Goal: Navigation & Orientation: Find specific page/section

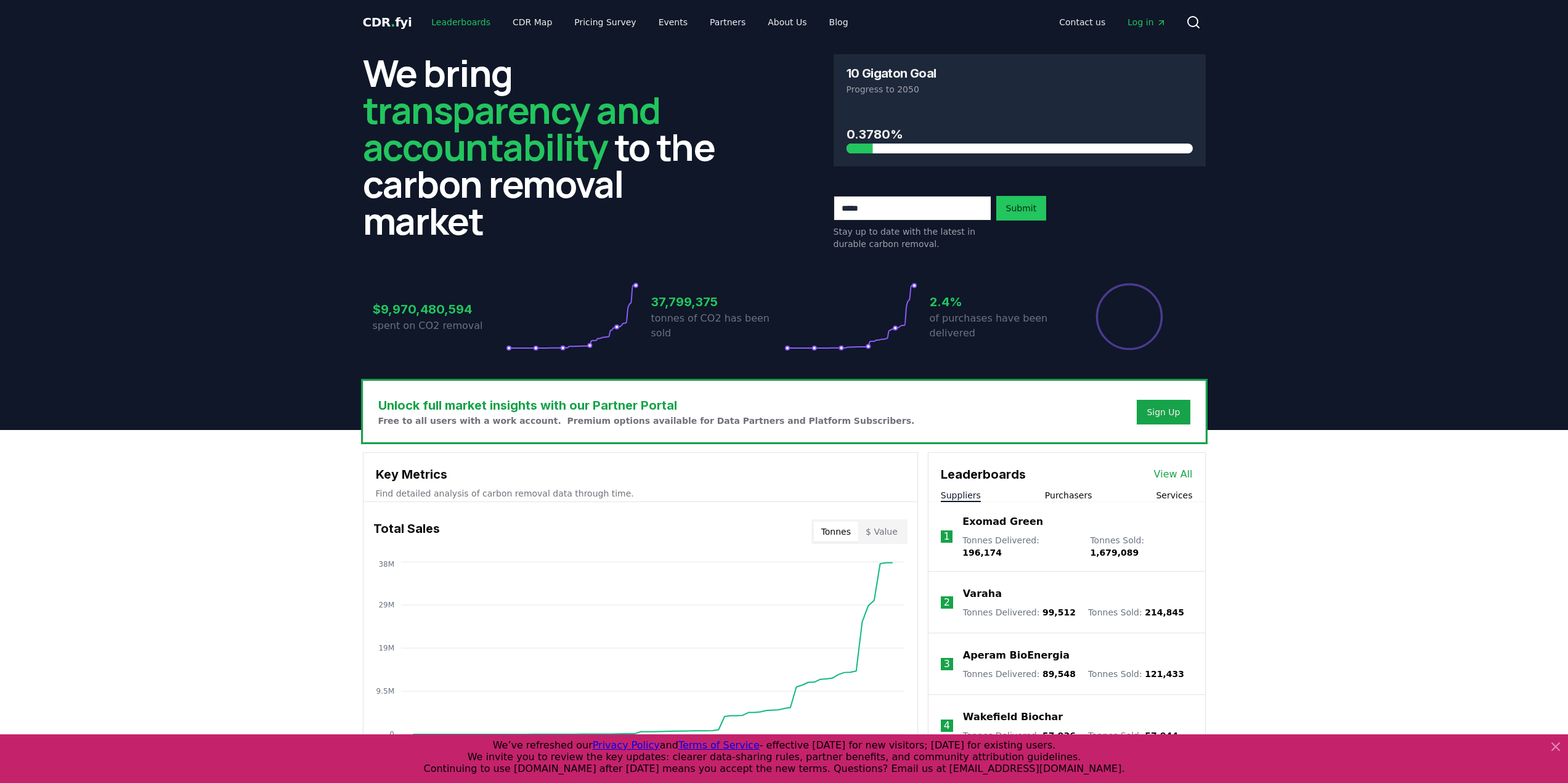
click at [475, 23] on link "Leaderboards" at bounding box center [460, 22] width 79 height 22
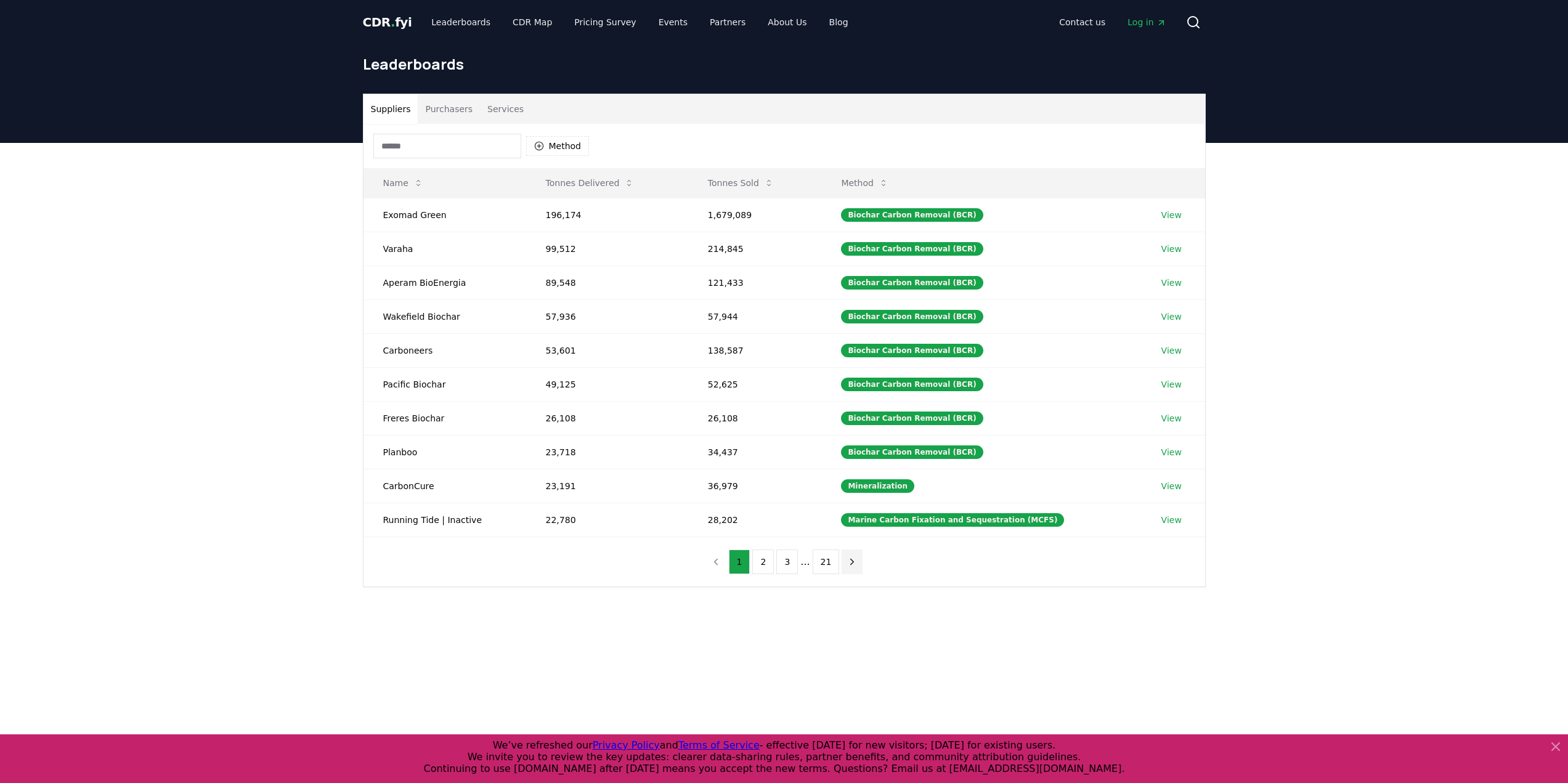
click at [846, 564] on icon "next page" at bounding box center [851, 561] width 11 height 11
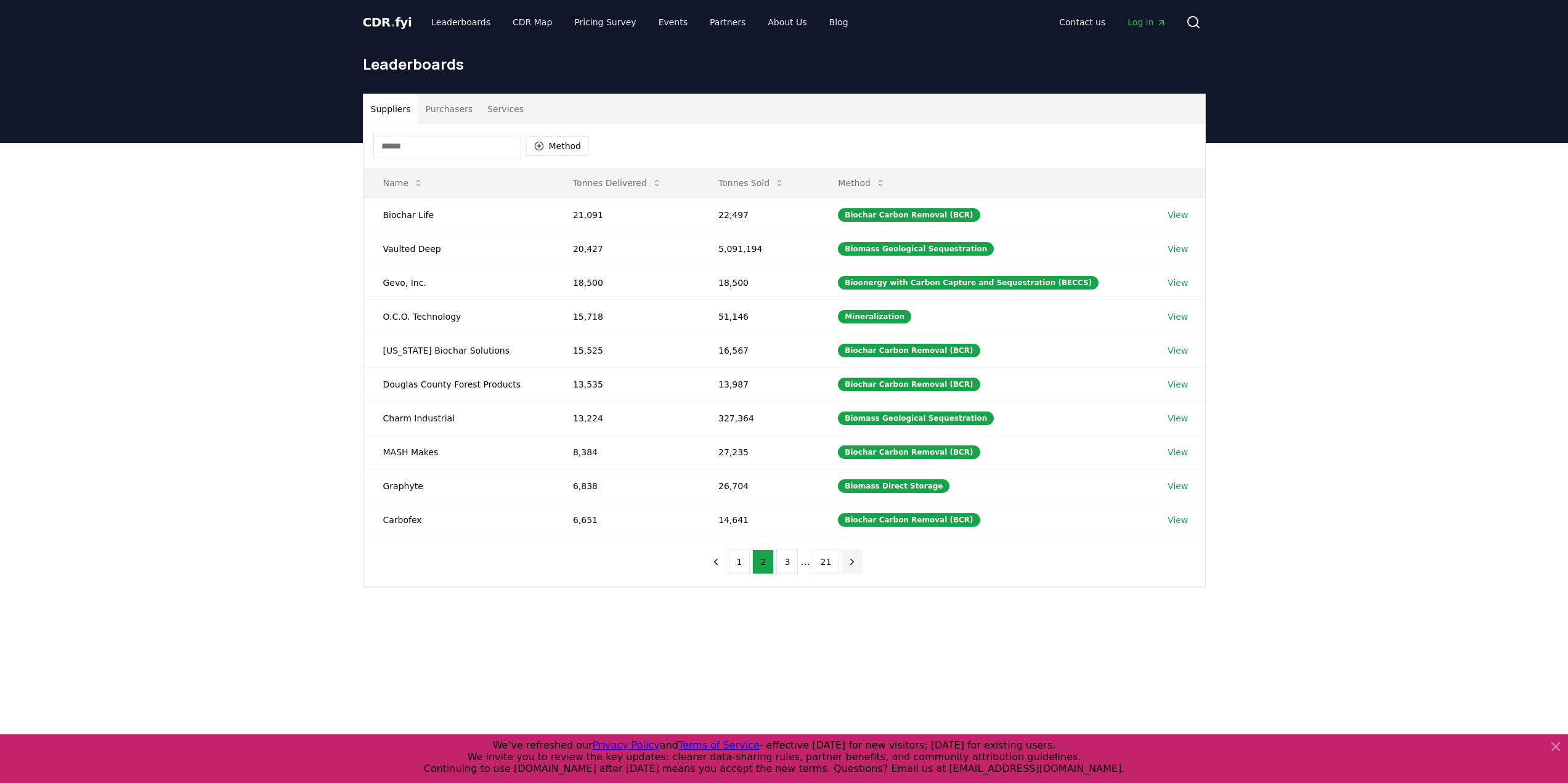
click at [846, 564] on icon "next page" at bounding box center [851, 561] width 11 height 11
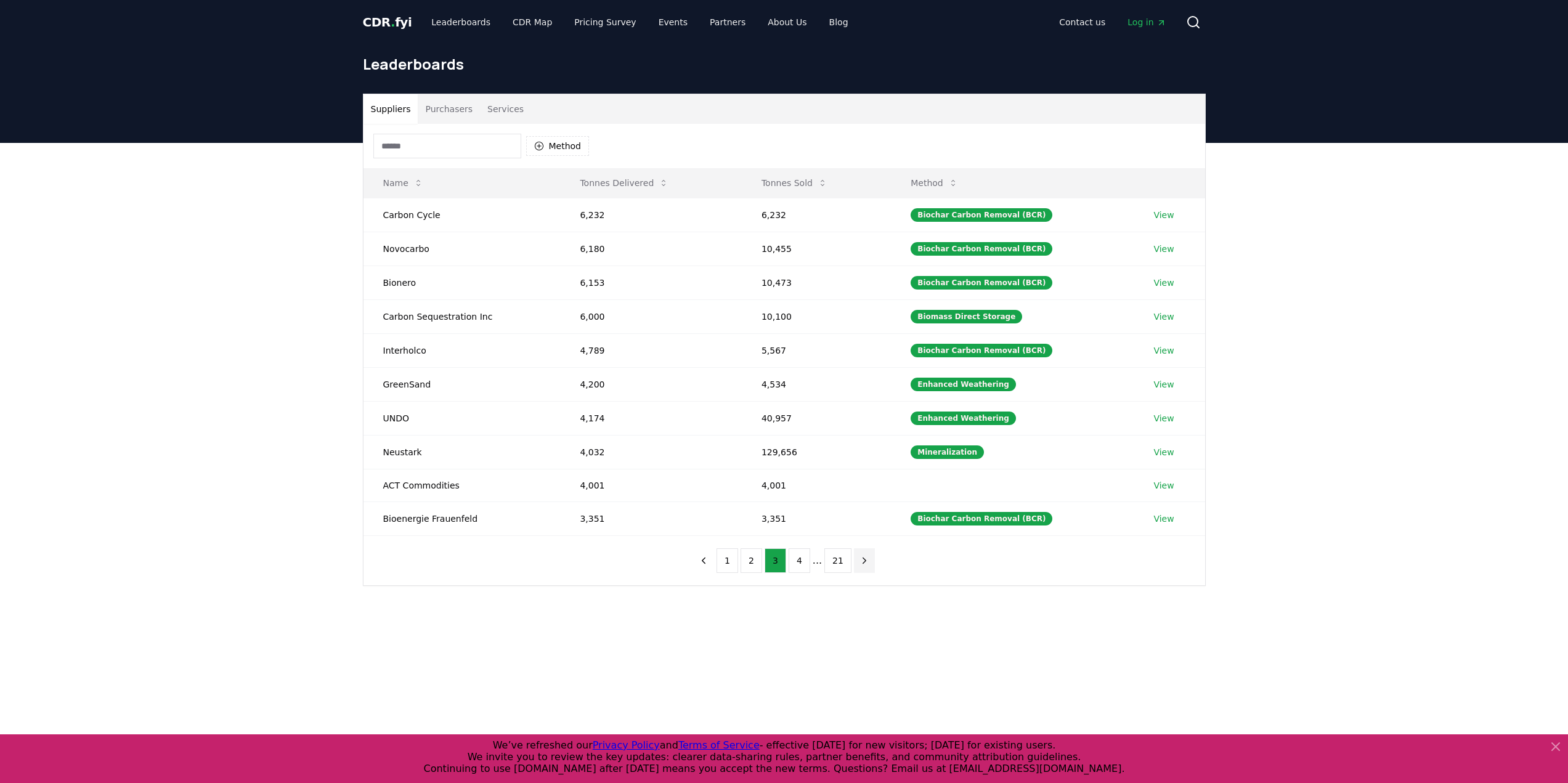
click at [845, 564] on button "21" at bounding box center [838, 560] width 27 height 24
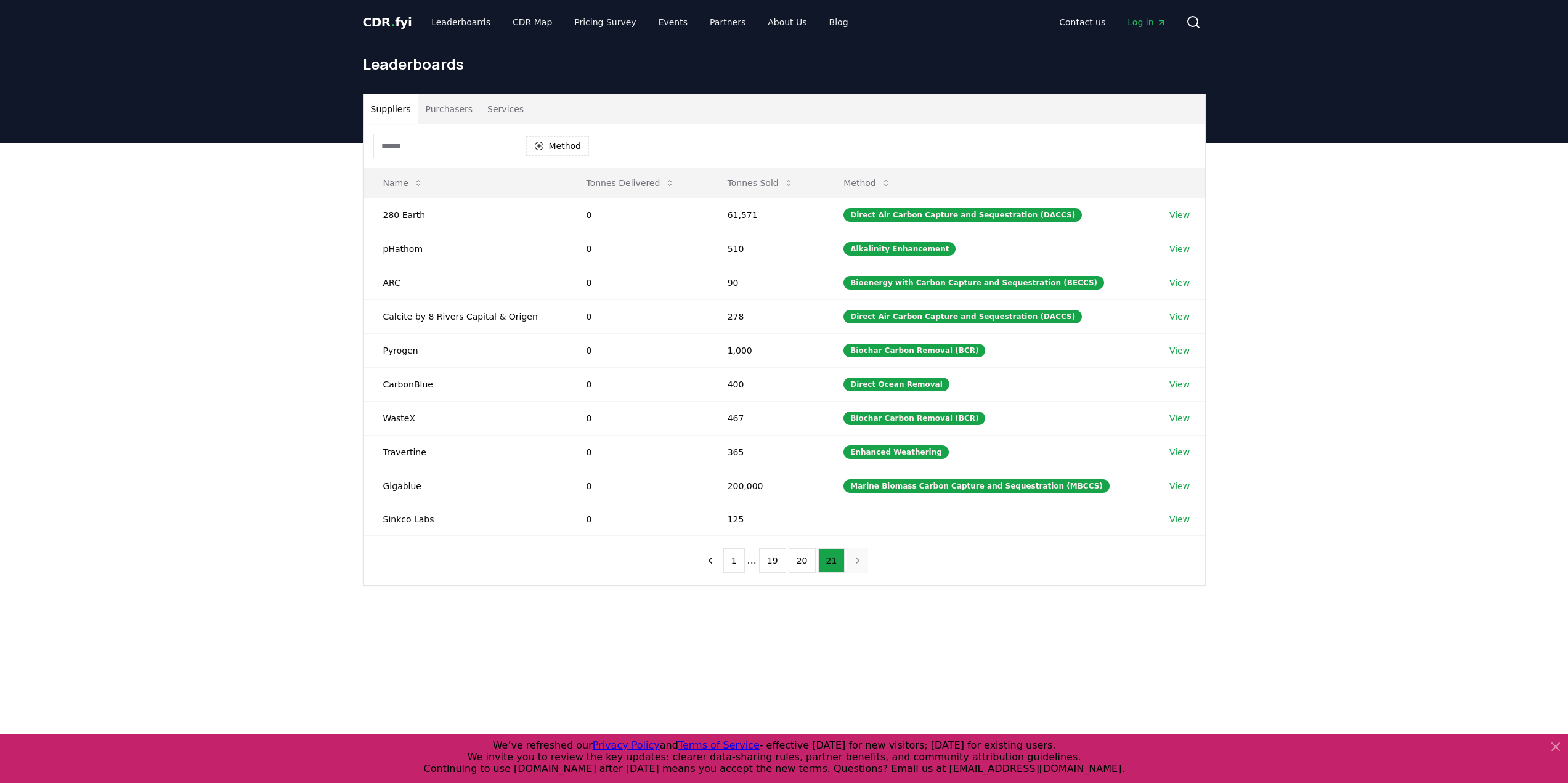
click at [845, 564] on nav "1 ... 19 20 21" at bounding box center [784, 560] width 169 height 24
click at [437, 104] on button "Purchasers" at bounding box center [449, 109] width 62 height 30
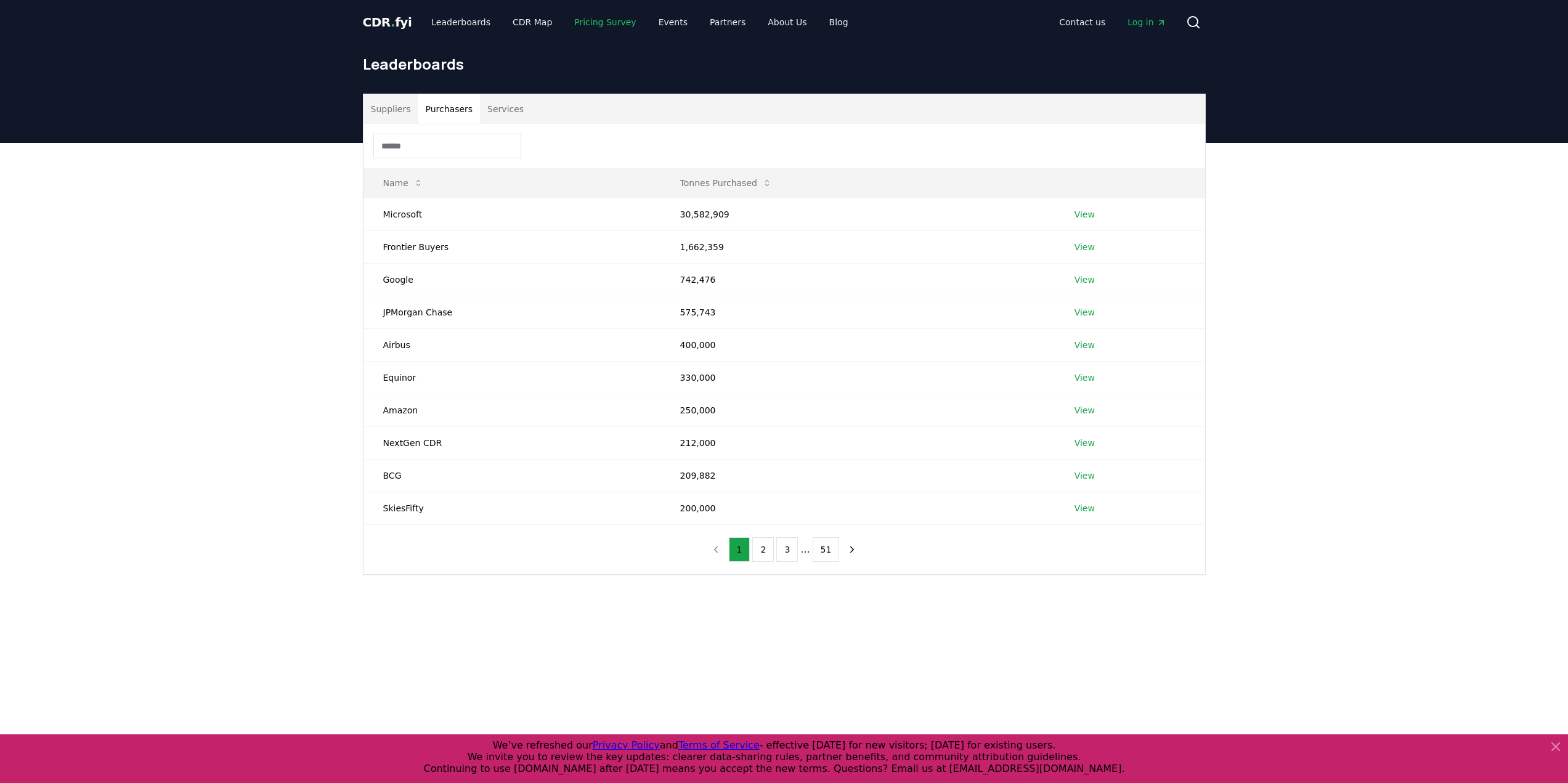
click at [604, 21] on link "Pricing Survey" at bounding box center [605, 22] width 82 height 22
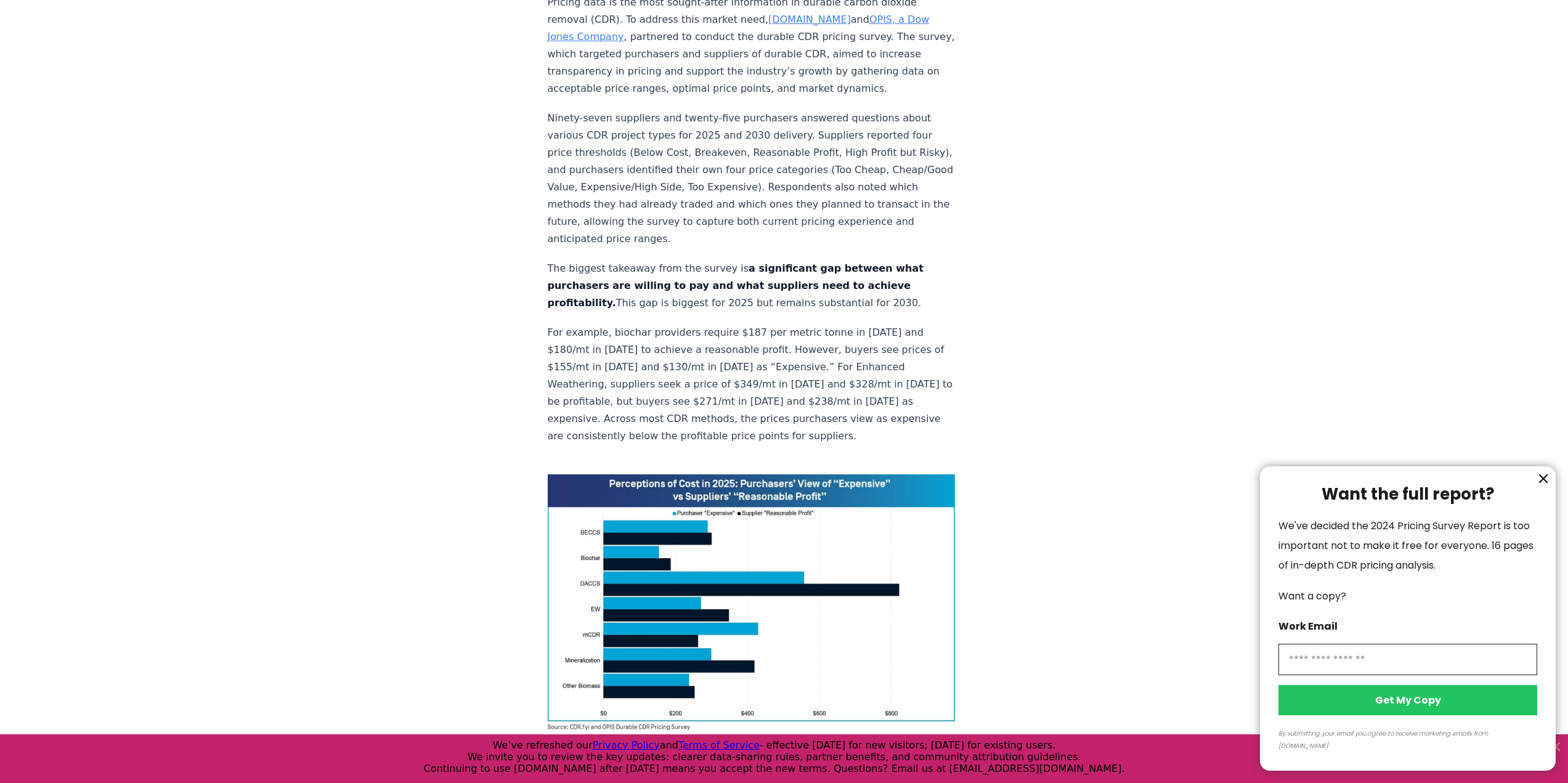
scroll to position [493, 0]
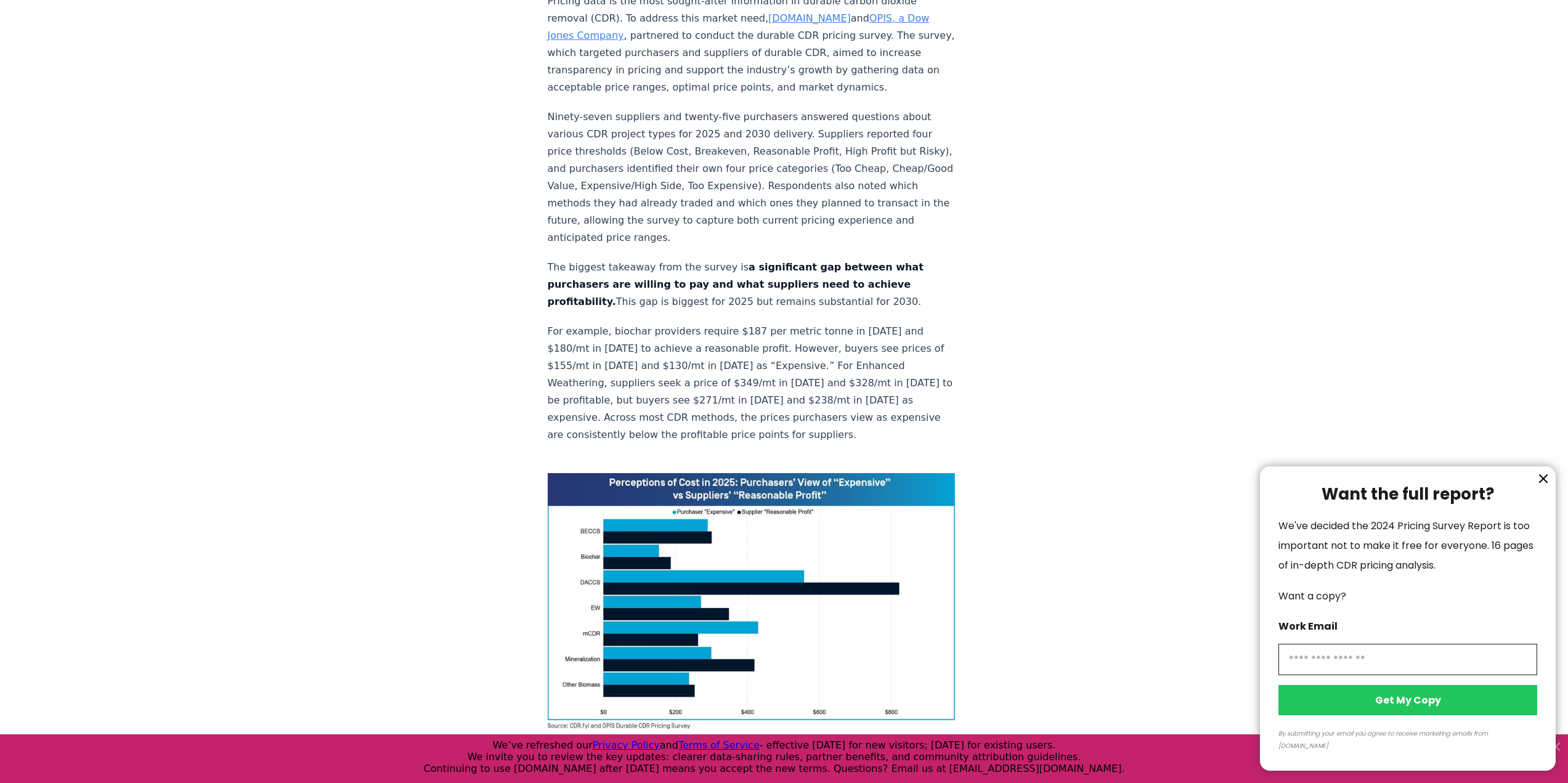
click at [1538, 486] on icon "information" at bounding box center [1543, 478] width 15 height 15
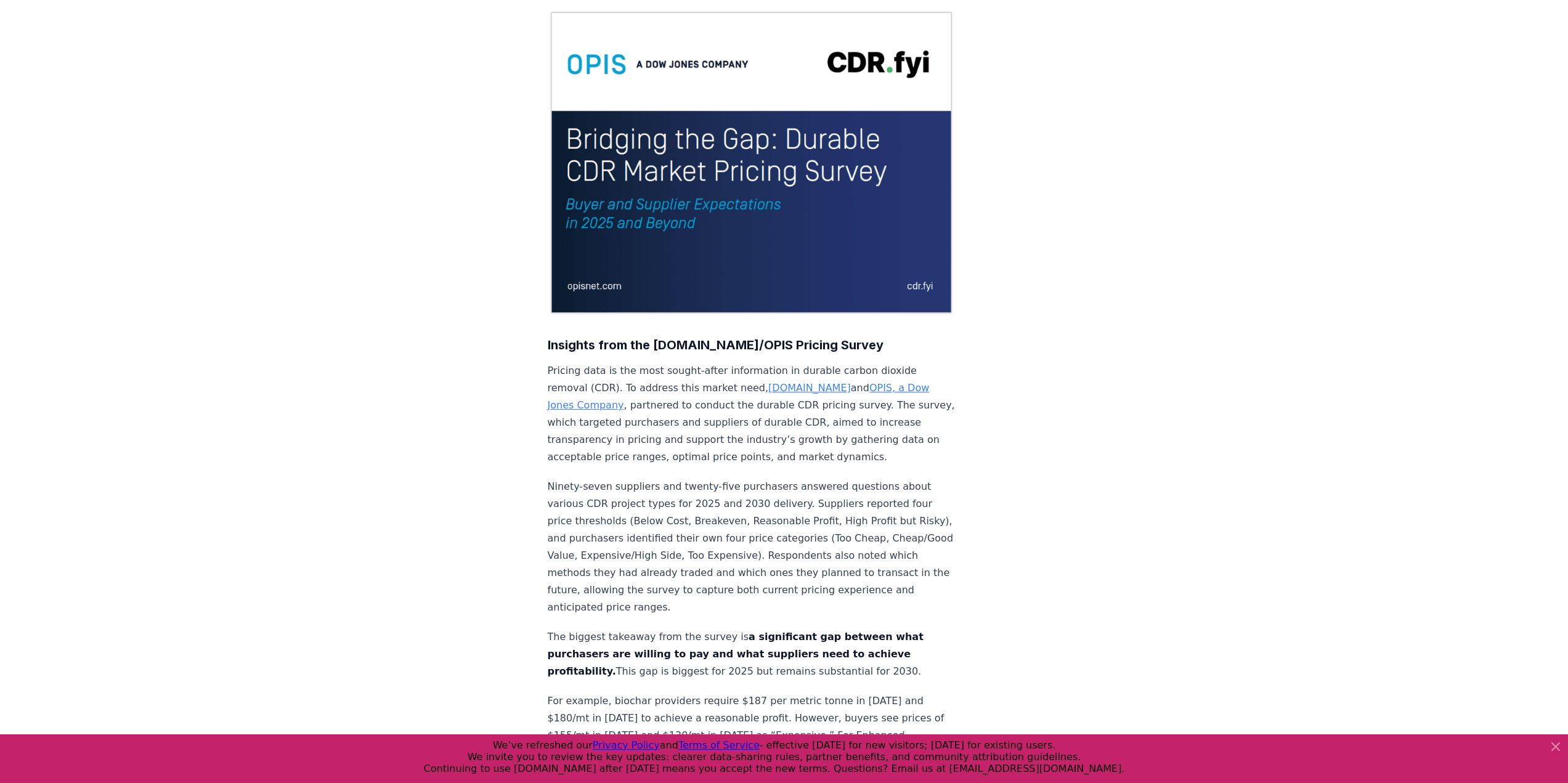
scroll to position [0, 0]
